Goal: Task Accomplishment & Management: Manage account settings

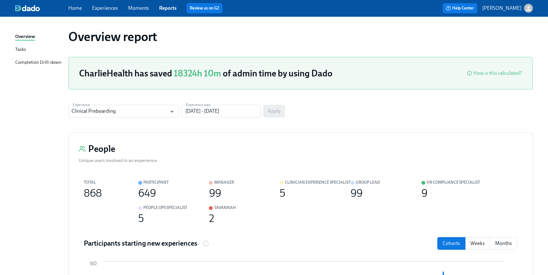
click at [74, 11] on span "Home" at bounding box center [75, 8] width 14 height 7
click at [74, 9] on link "Home" at bounding box center [75, 8] width 14 height 6
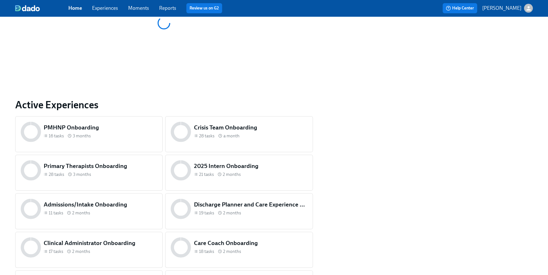
scroll to position [265, 0]
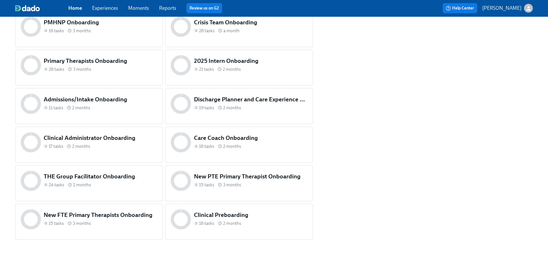
click at [211, 188] on div "New PTE Primary Therapist Onboarding 15 tasks 3 months" at bounding box center [251, 180] width 116 height 19
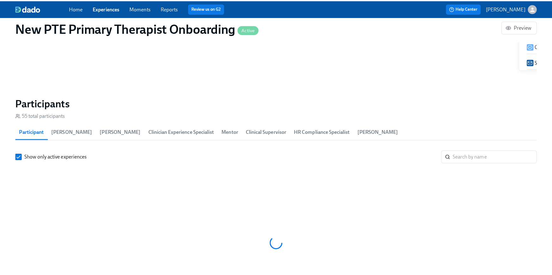
scroll to position [0, 5894]
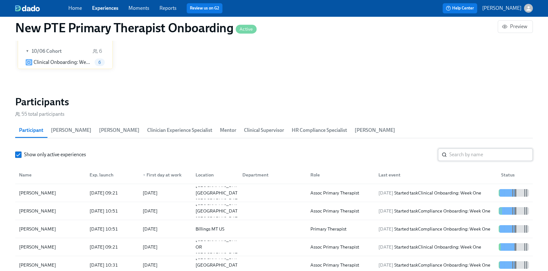
click at [470, 153] on input "search" at bounding box center [490, 154] width 83 height 13
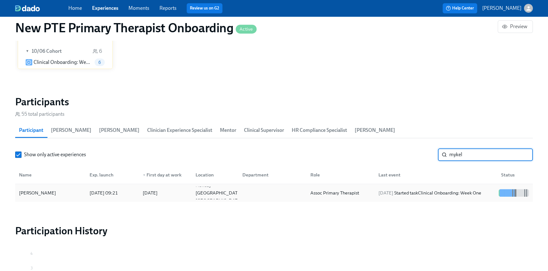
type input "mykel"
click at [454, 192] on div "[DATE] Started task Clinical Onboarding: Week One" at bounding box center [430, 193] width 108 height 8
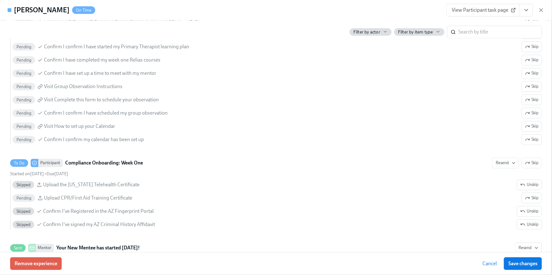
scroll to position [790, 0]
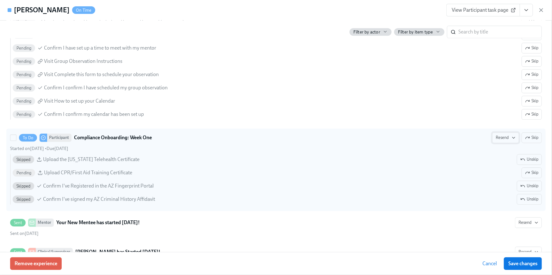
click at [497, 135] on span "Resend" at bounding box center [506, 138] width 20 height 6
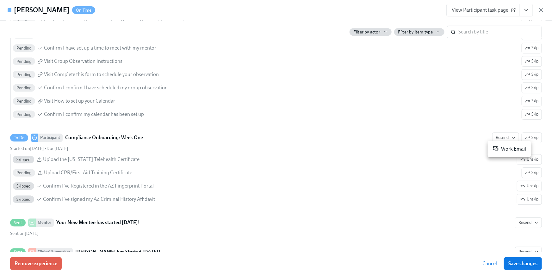
click at [503, 150] on div "Work Email" at bounding box center [509, 149] width 33 height 8
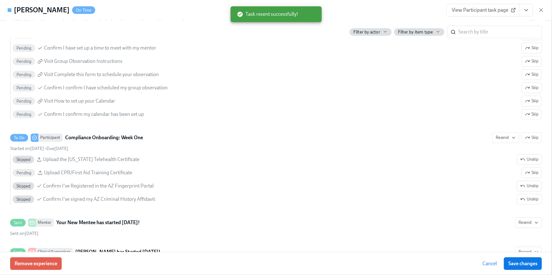
scroll to position [0, 5974]
